Goal: Use online tool/utility: Utilize a website feature to perform a specific function

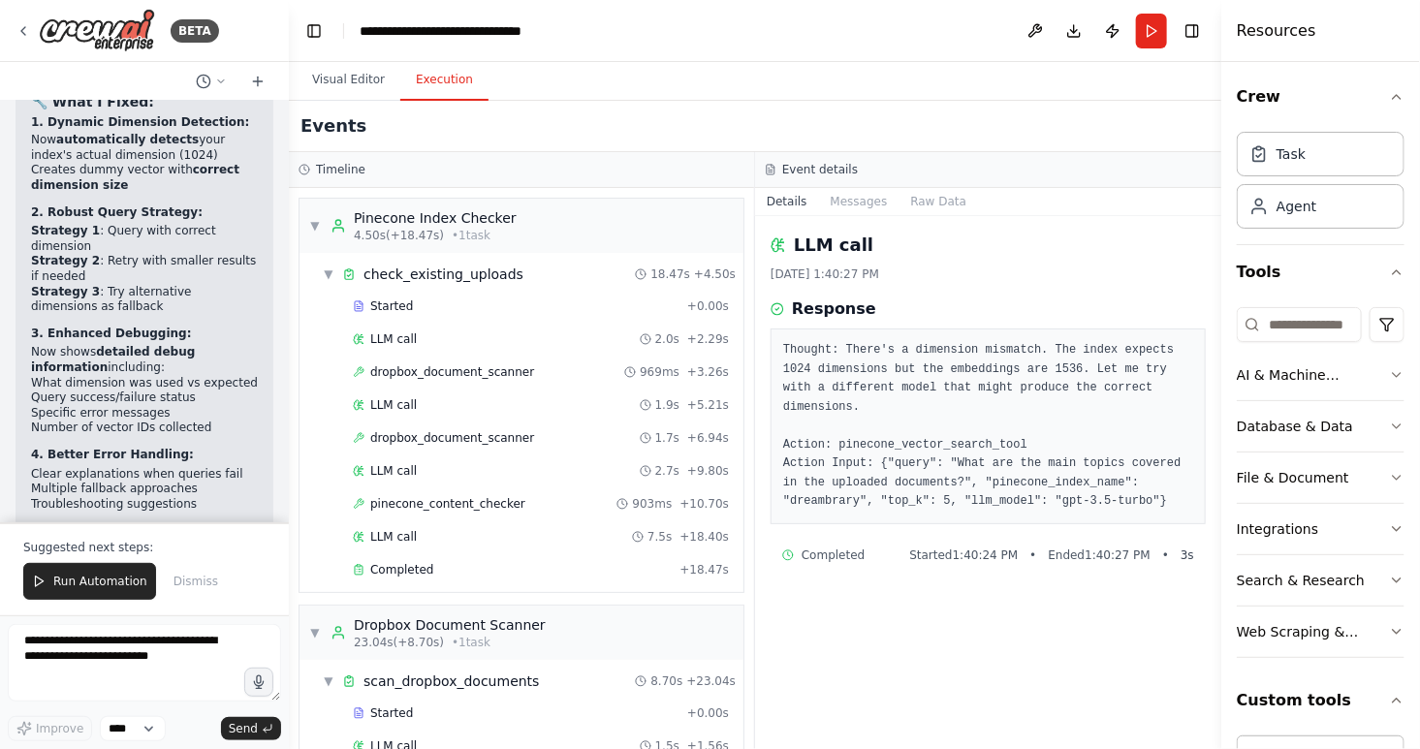
scroll to position [474, 0]
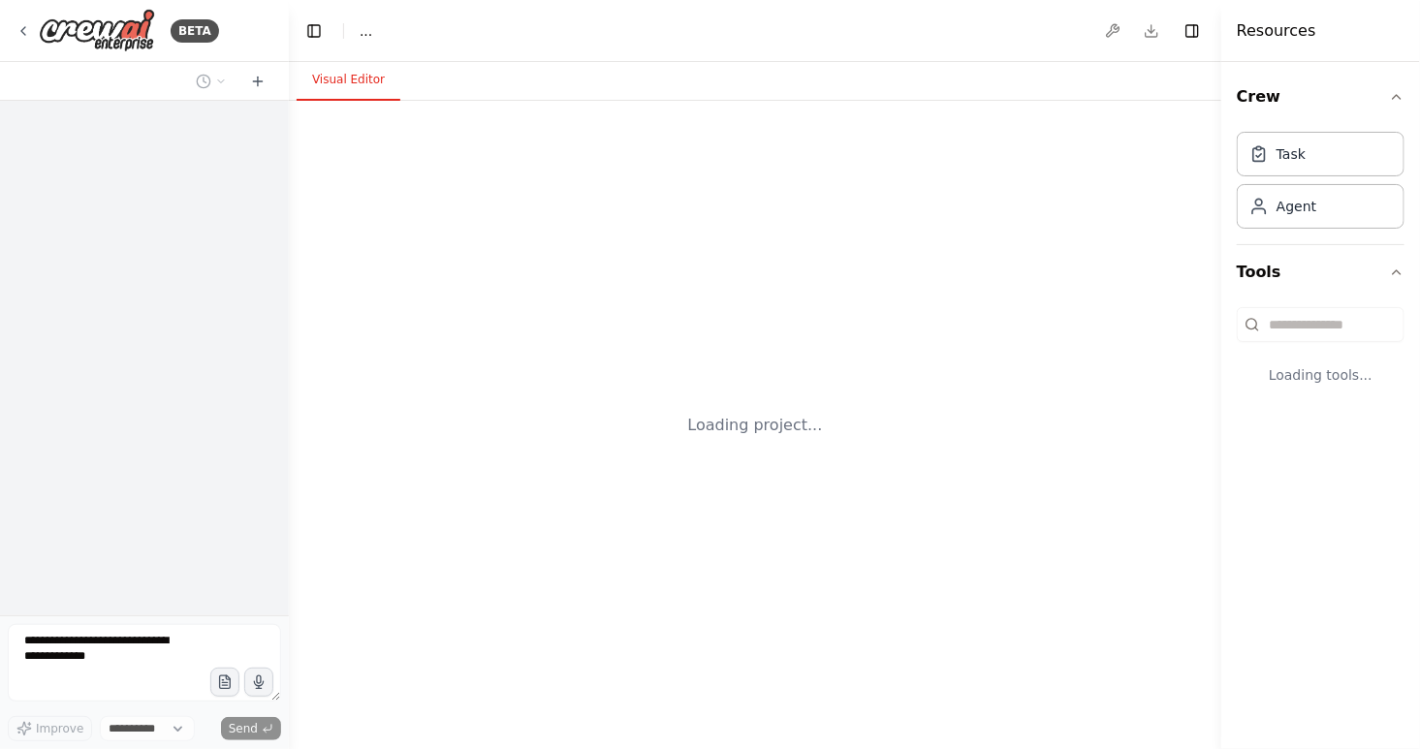
select select "****"
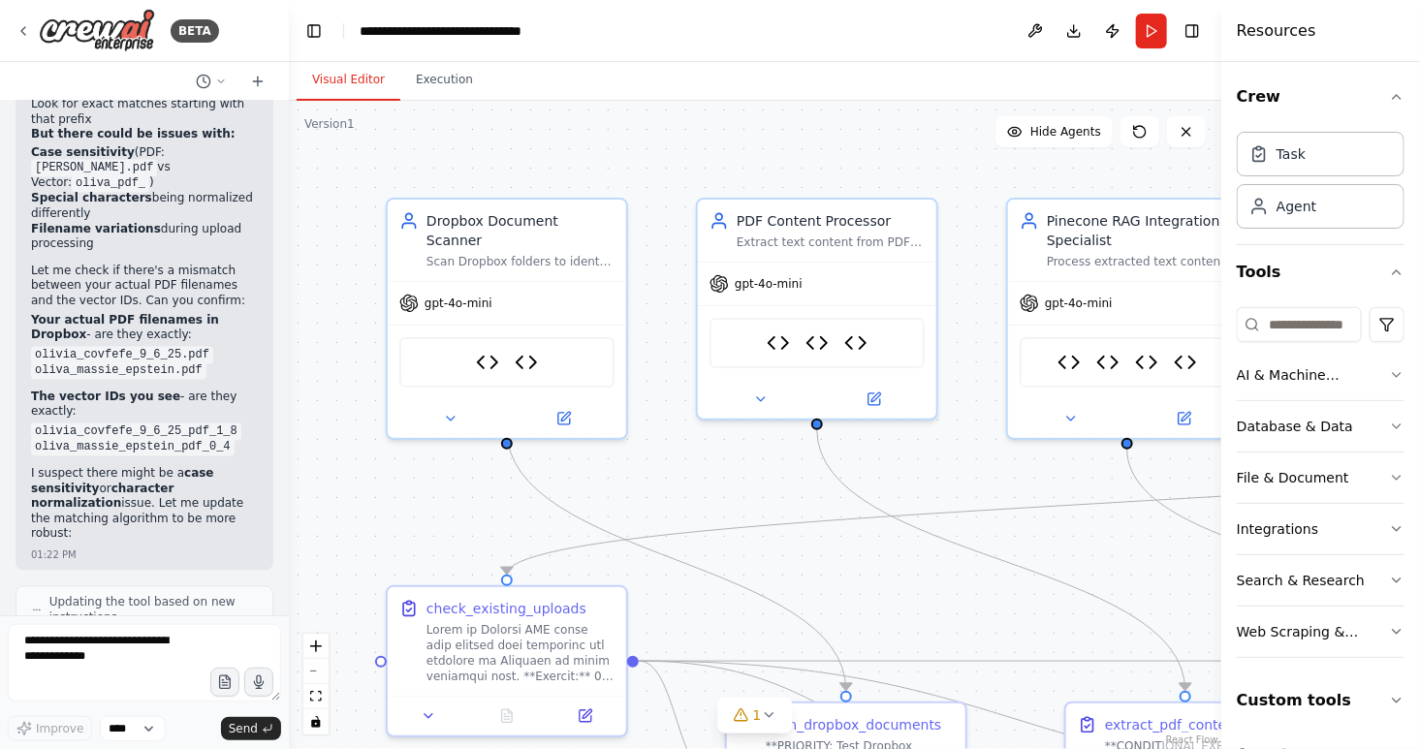
scroll to position [212908, 0]
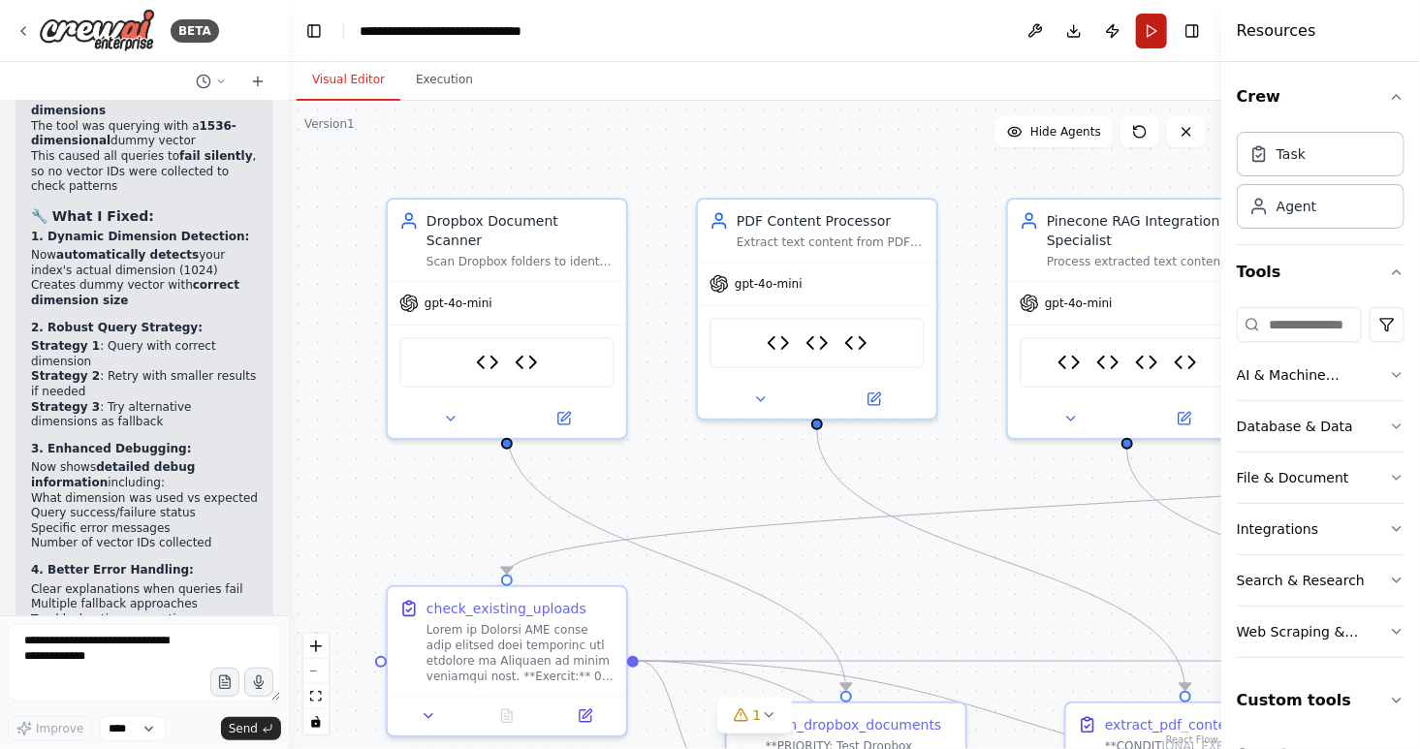
click at [1151, 31] on button "Run" at bounding box center [1151, 31] width 31 height 35
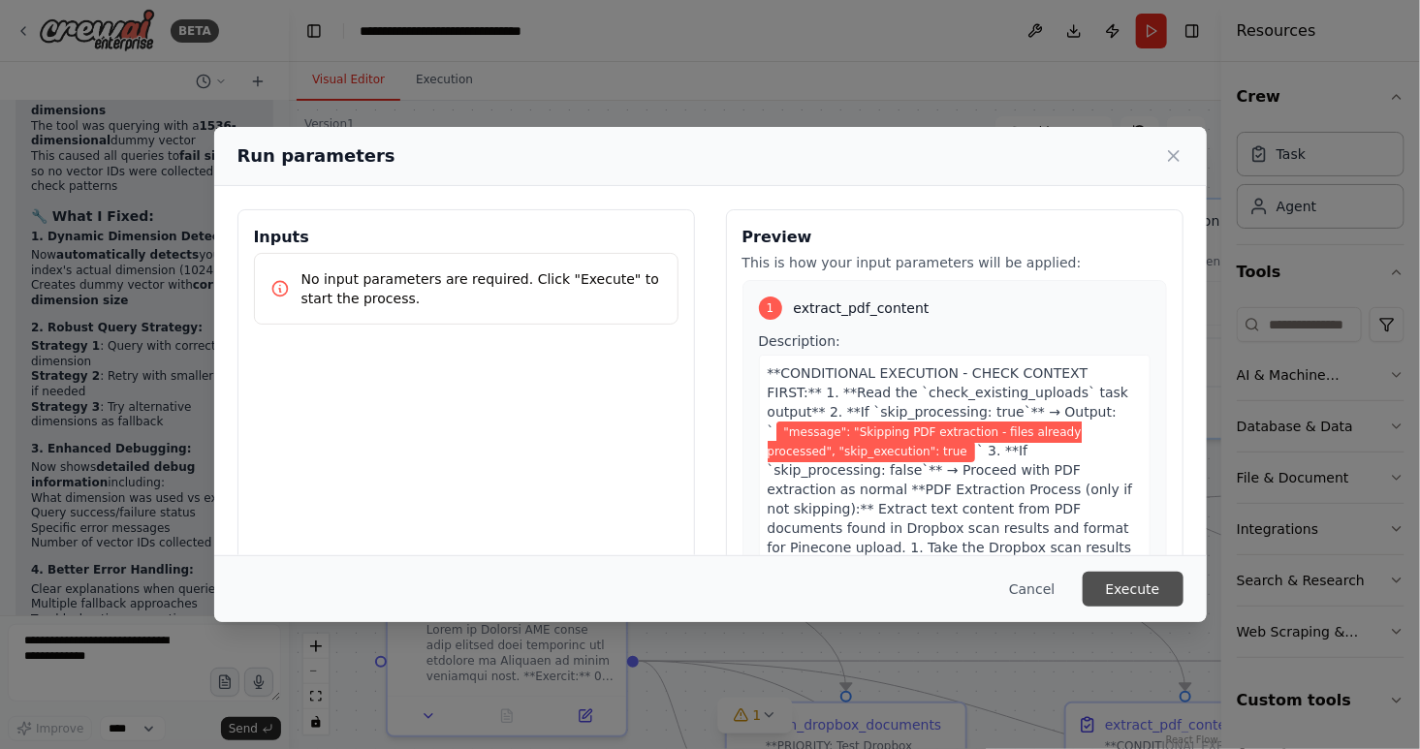
click at [1135, 591] on button "Execute" at bounding box center [1133, 589] width 101 height 35
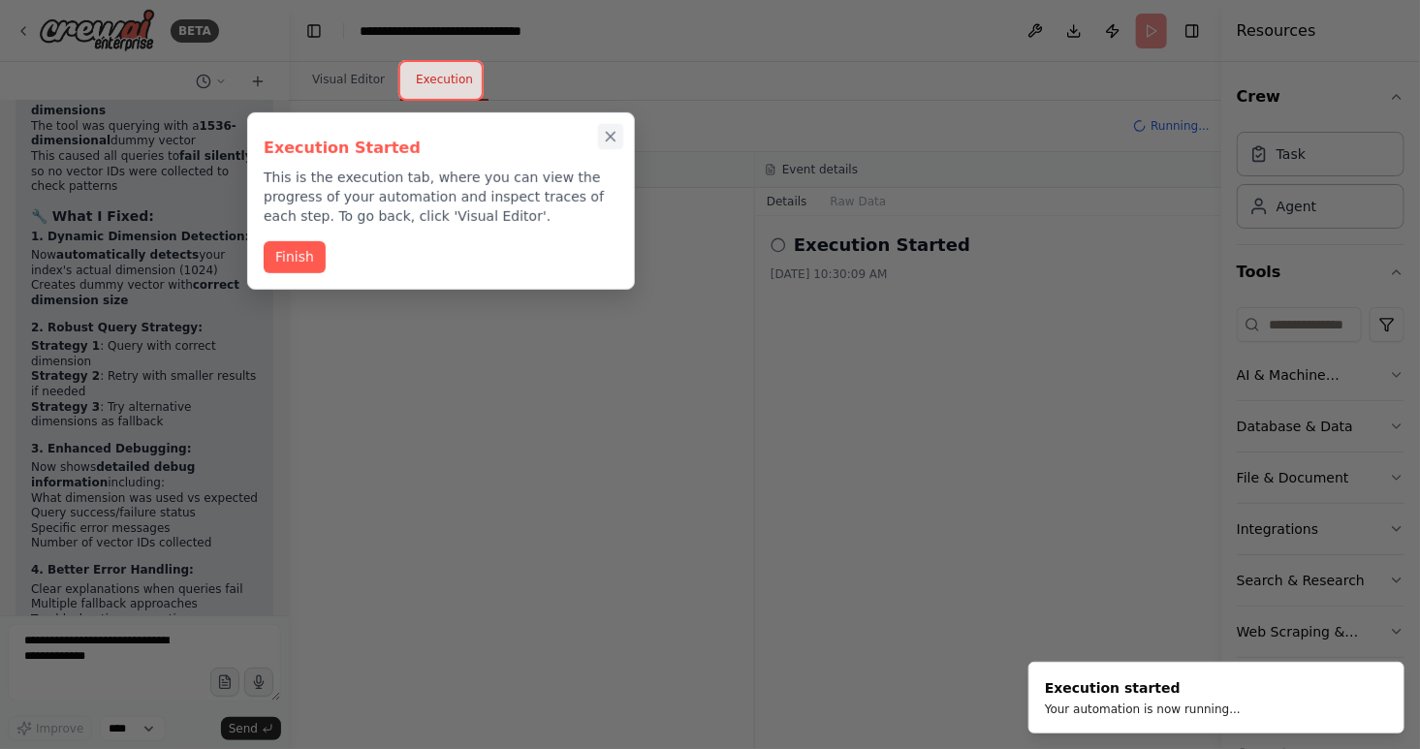
click at [610, 137] on icon "Close walkthrough" at bounding box center [611, 137] width 9 height 9
